Goal: Register for event/course

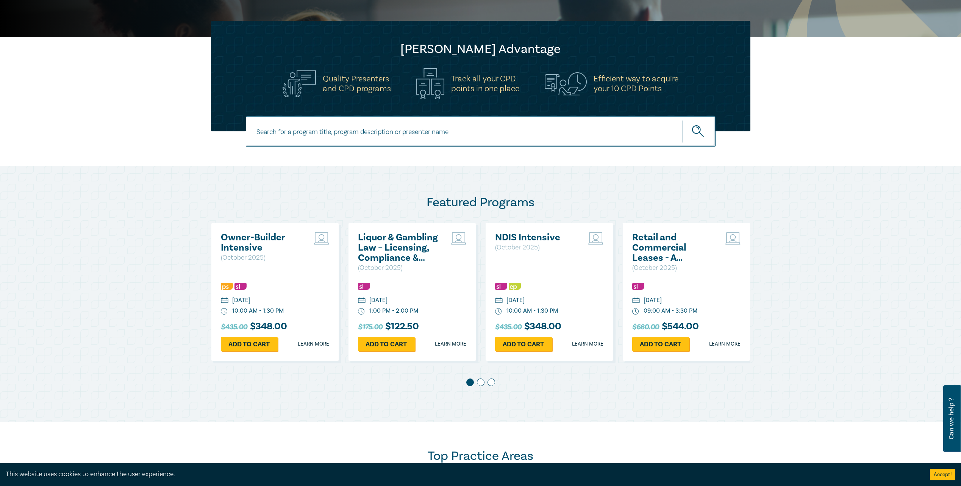
scroll to position [114, 0]
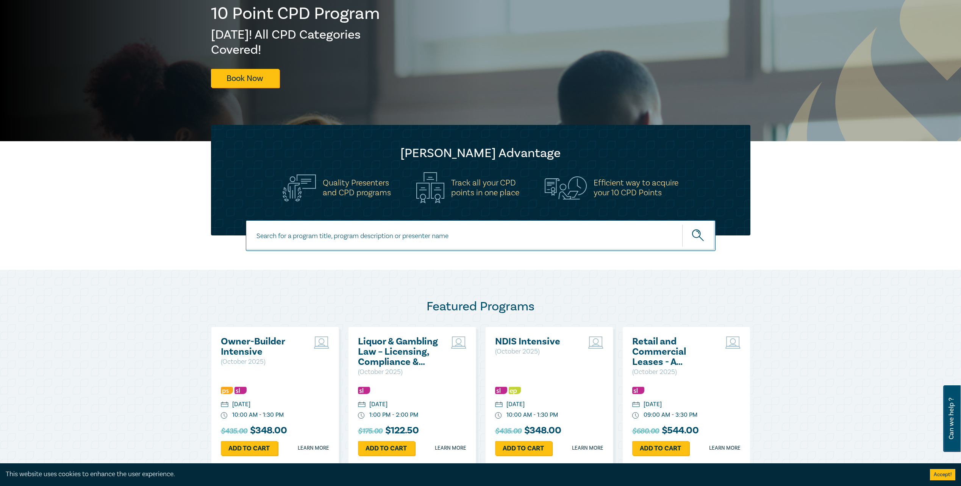
click at [404, 236] on input at bounding box center [481, 236] width 470 height 31
type input "subdivisions"
click at [682, 224] on button "submit" at bounding box center [698, 235] width 33 height 23
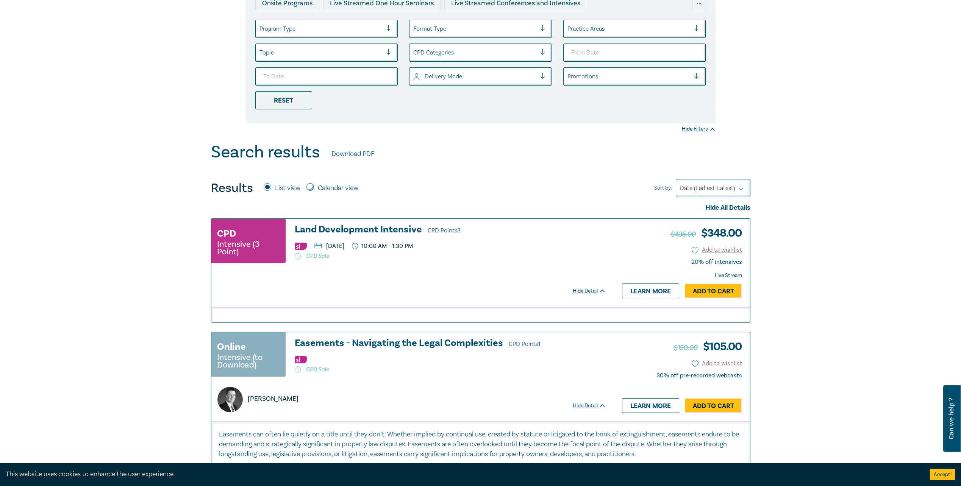
scroll to position [152, 0]
click at [369, 229] on h3 "Land Development Intensive CPD Points 3" at bounding box center [450, 229] width 311 height 11
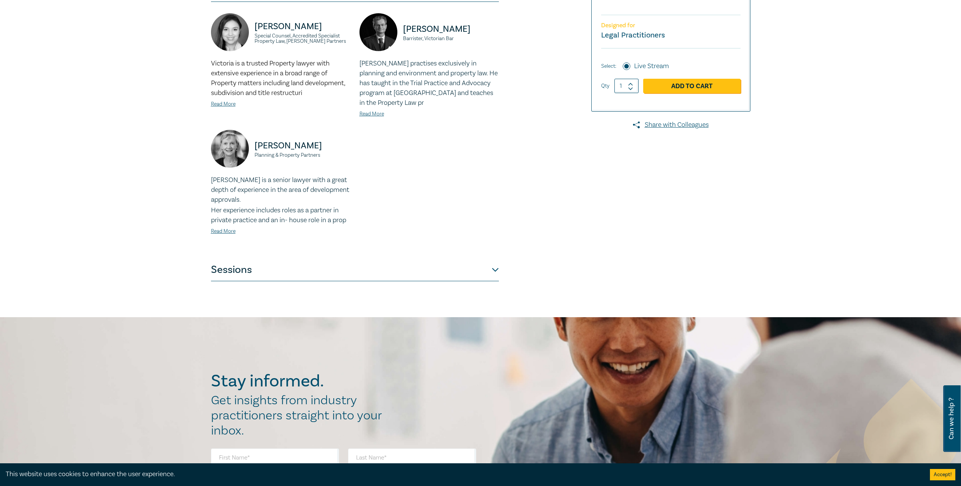
scroll to position [227, 0]
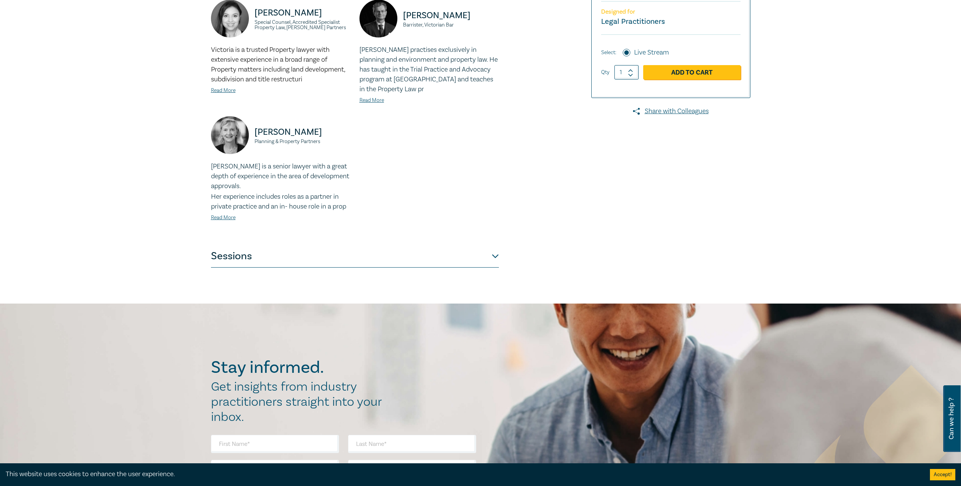
click at [496, 256] on button "Sessions" at bounding box center [355, 256] width 288 height 23
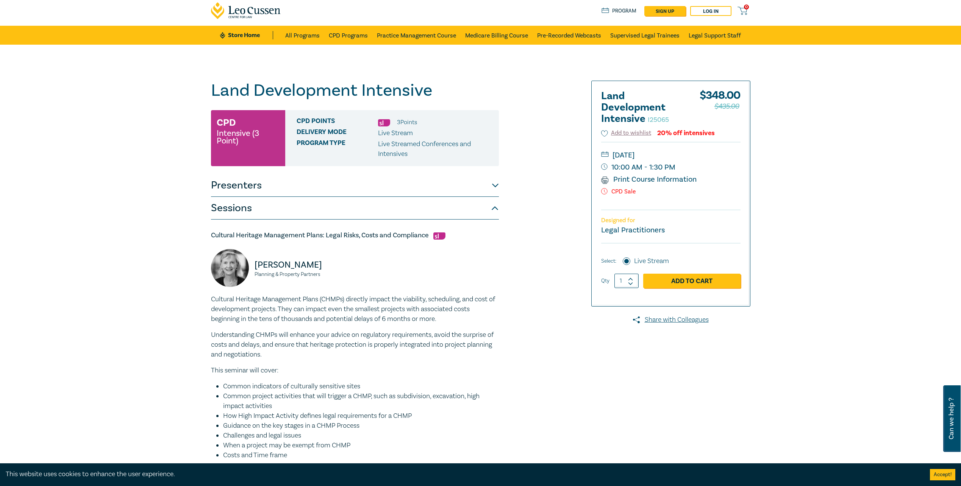
scroll to position [0, 0]
